Goal: Find specific page/section: Find specific page/section

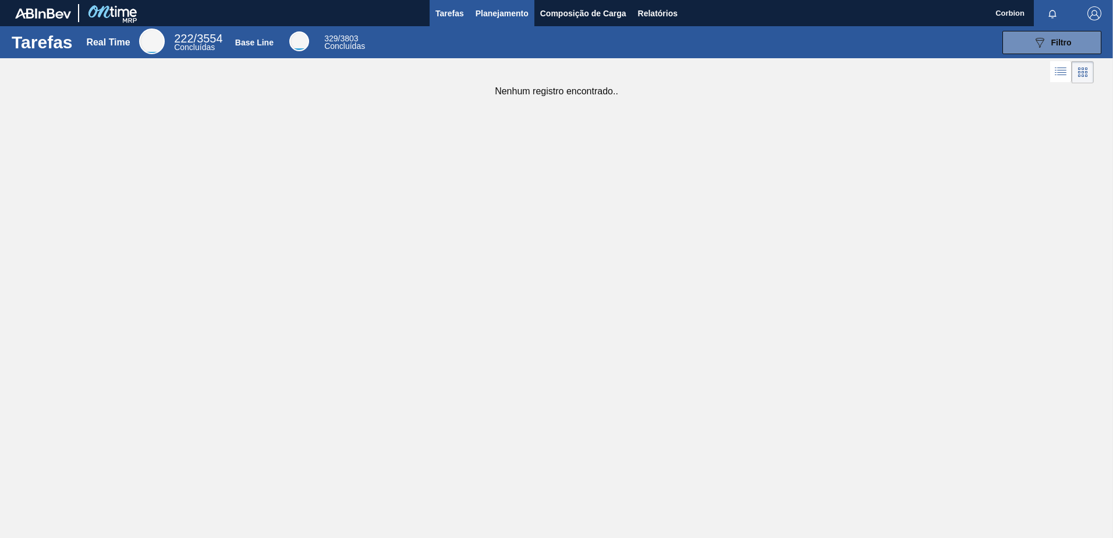
click at [487, 15] on span "Planejamento" at bounding box center [502, 13] width 53 height 14
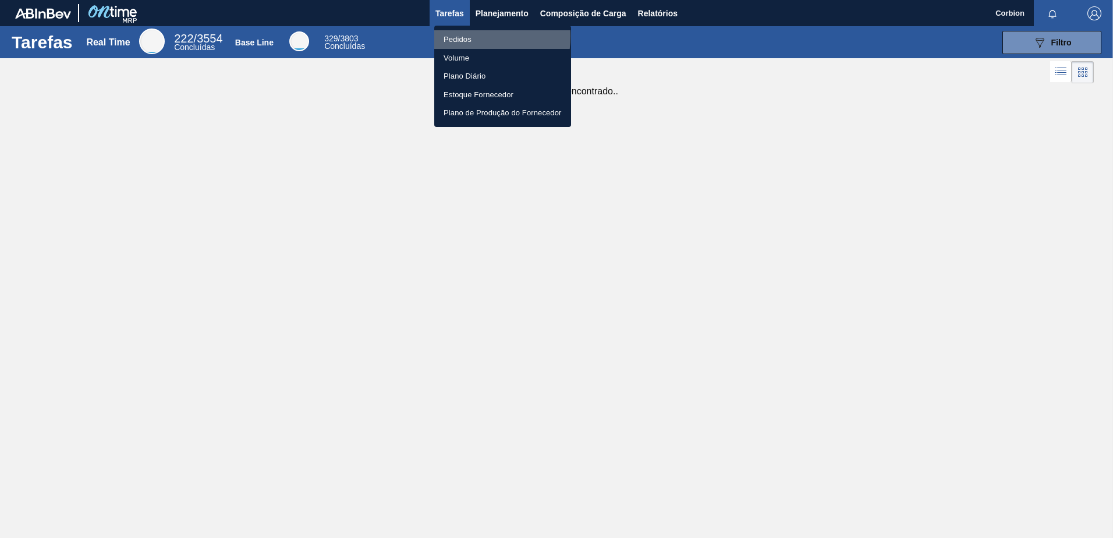
click at [457, 36] on li "Pedidos" at bounding box center [502, 39] width 137 height 19
